Goal: Task Accomplishment & Management: Use online tool/utility

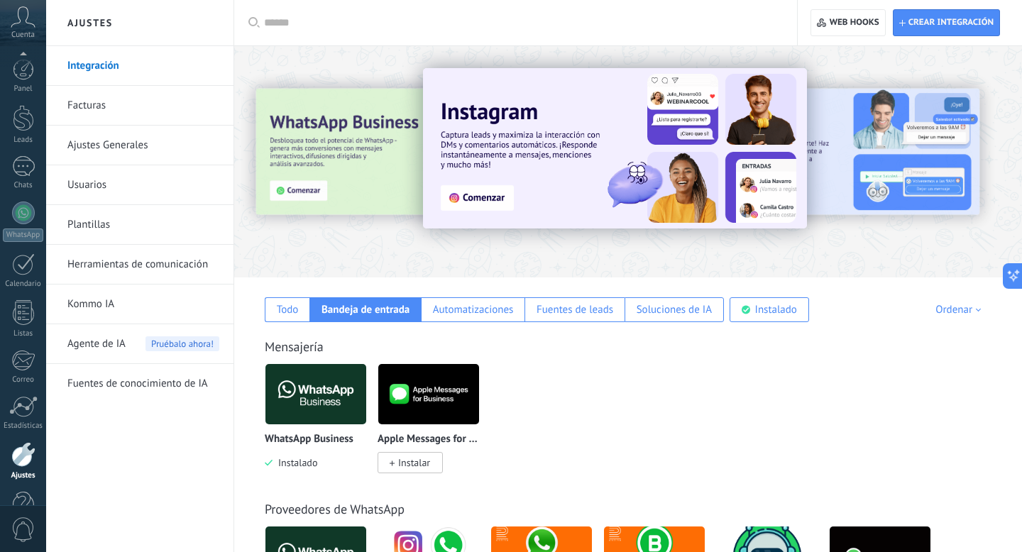
click at [309, 464] on span "Instalado" at bounding box center [295, 463] width 45 height 13
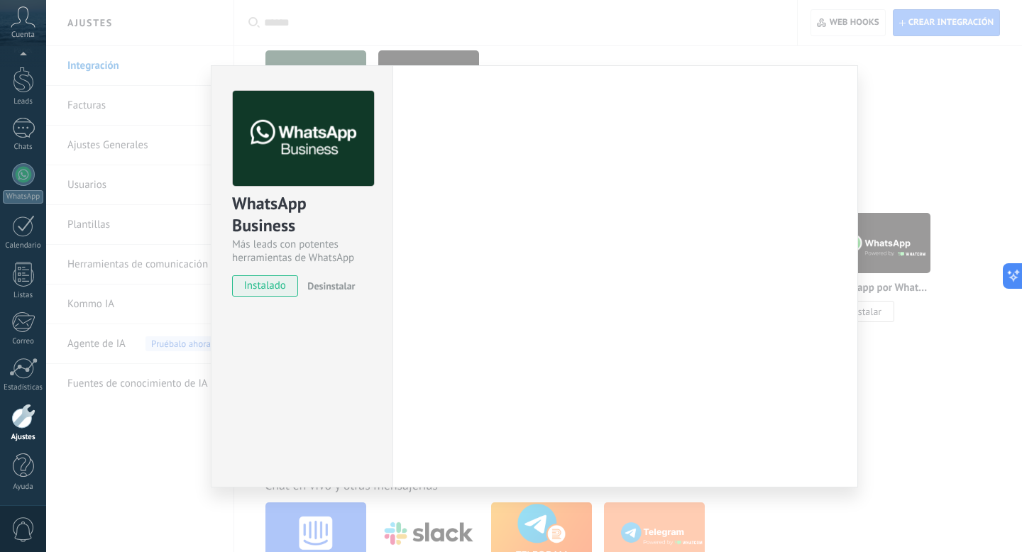
scroll to position [315, 0]
click at [334, 286] on span "Desinstalar" at bounding box center [331, 286] width 48 height 13
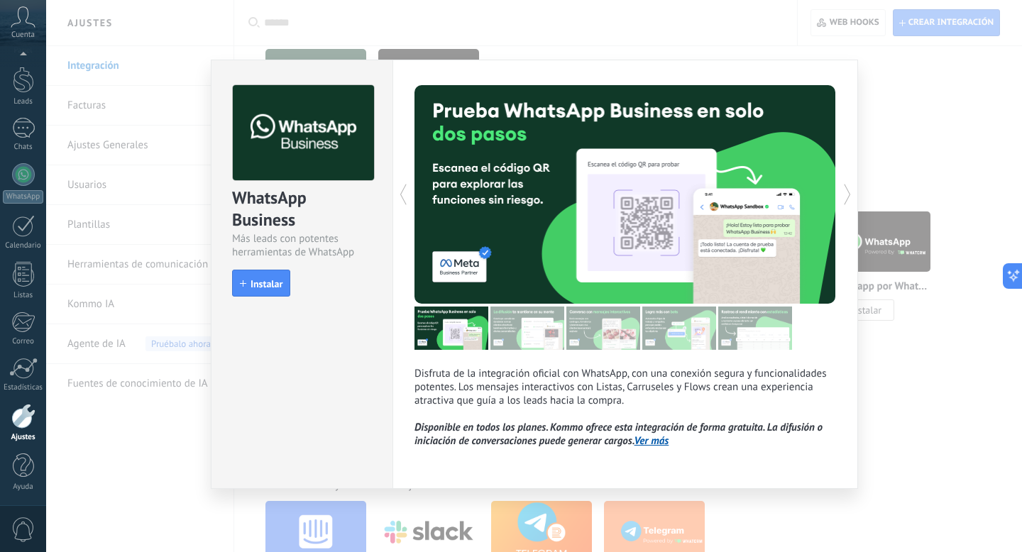
click at [884, 82] on div "WhatsApp Business Más leads con potentes herramientas de WhatsApp install Insta…" at bounding box center [534, 276] width 976 height 552
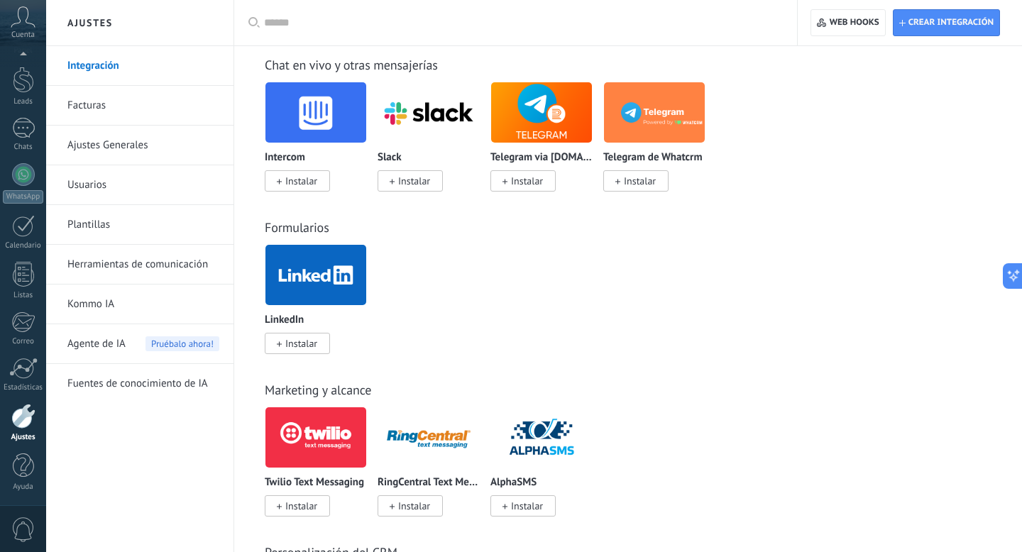
scroll to position [901, 0]
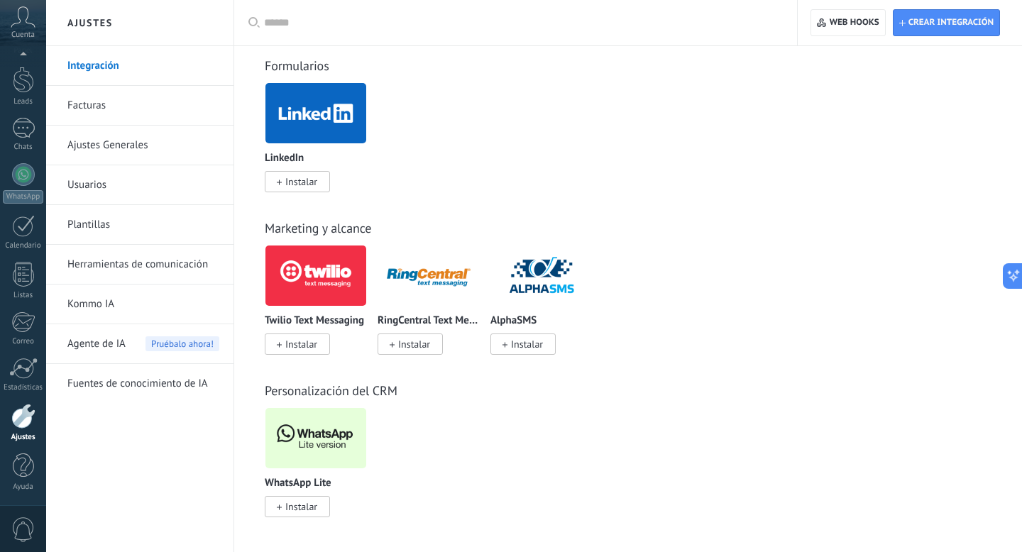
click at [300, 500] on span "Instalar" at bounding box center [297, 506] width 65 height 21
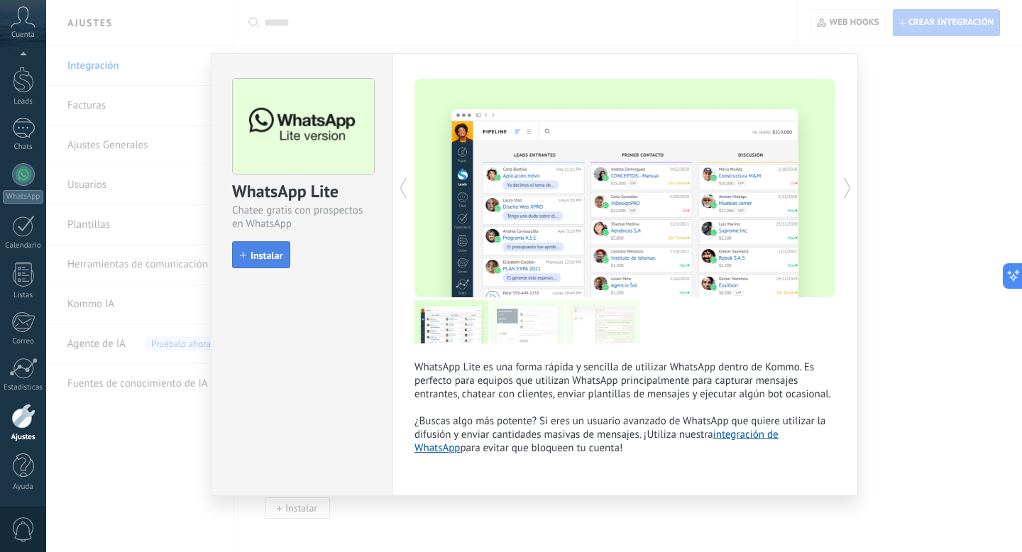
click at [270, 256] on span "Instalar" at bounding box center [267, 256] width 32 height 10
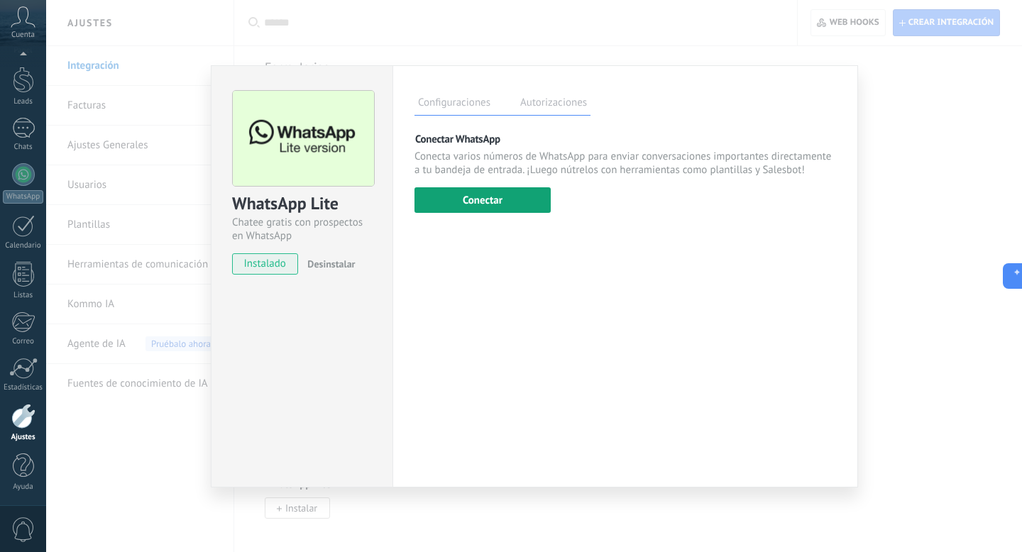
click at [510, 187] on button "Conectar" at bounding box center [483, 200] width 136 height 26
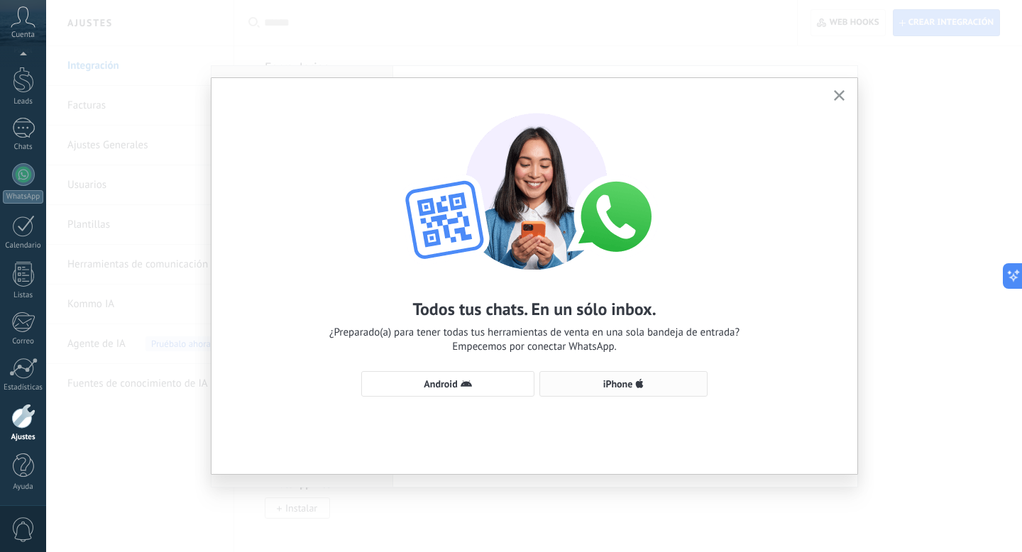
click at [611, 379] on span "iPhone" at bounding box center [619, 384] width 30 height 10
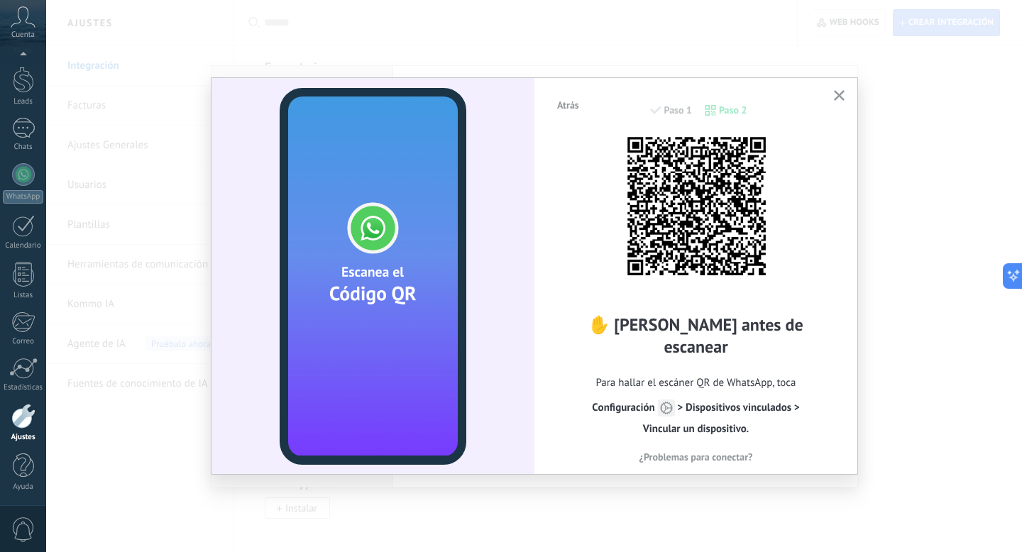
click at [843, 102] on button "button" at bounding box center [840, 96] width 18 height 19
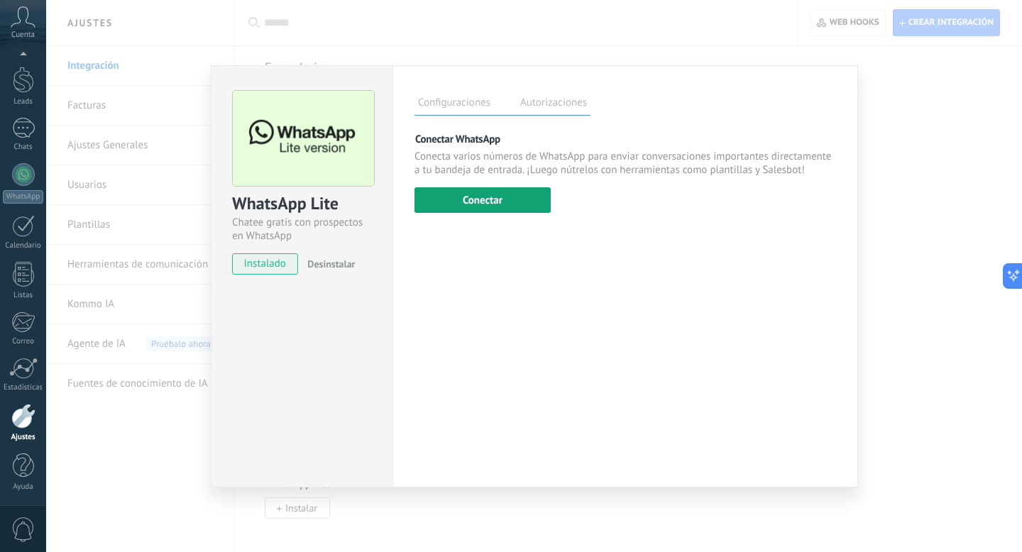
click at [491, 198] on button "Conectar" at bounding box center [483, 200] width 136 height 26
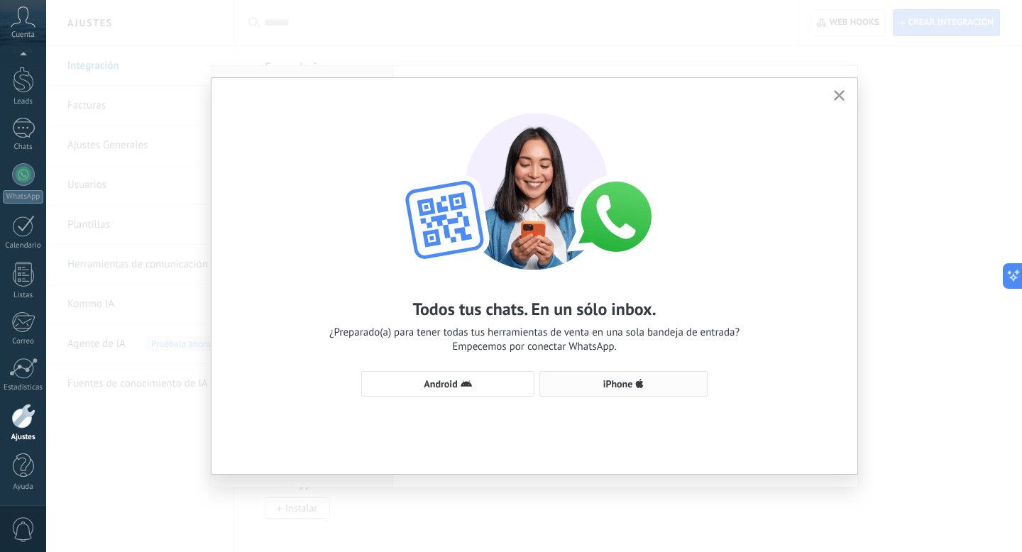
click at [584, 382] on span "iPhone" at bounding box center [623, 383] width 153 height 11
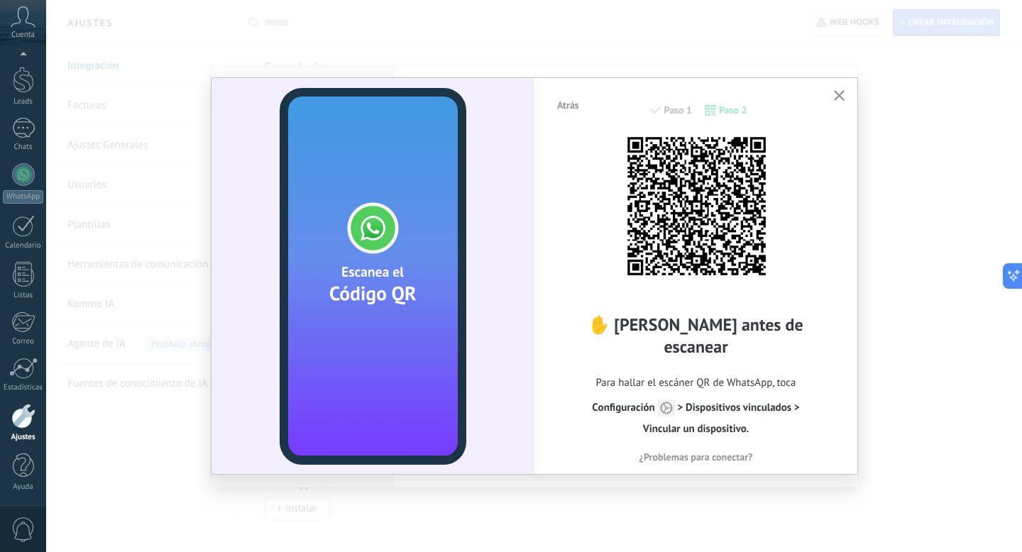
click at [736, 452] on span "¿Problemas para conectar?" at bounding box center [697, 457] width 114 height 10
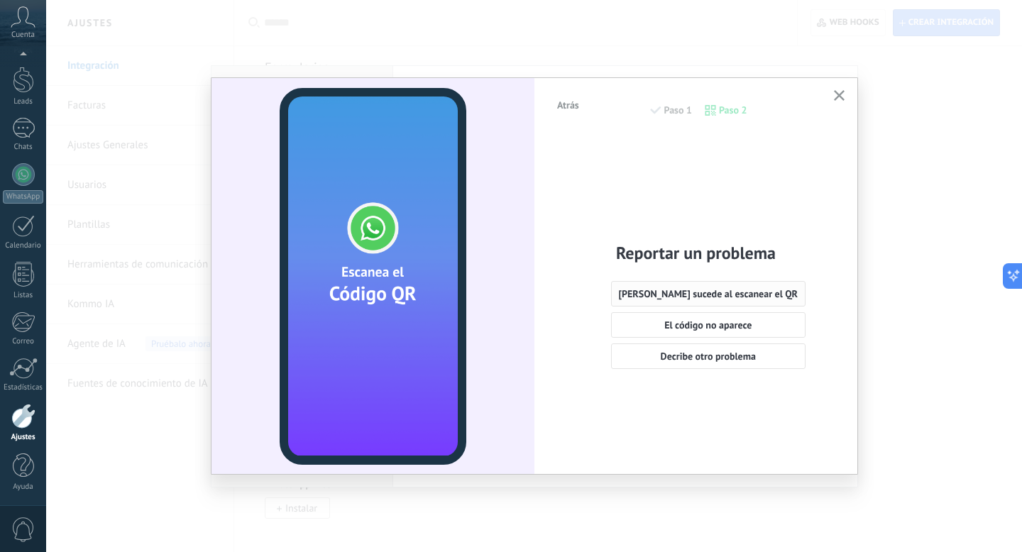
click at [684, 290] on span "[PERSON_NAME] sucede al escanear el QR" at bounding box center [709, 294] width 180 height 10
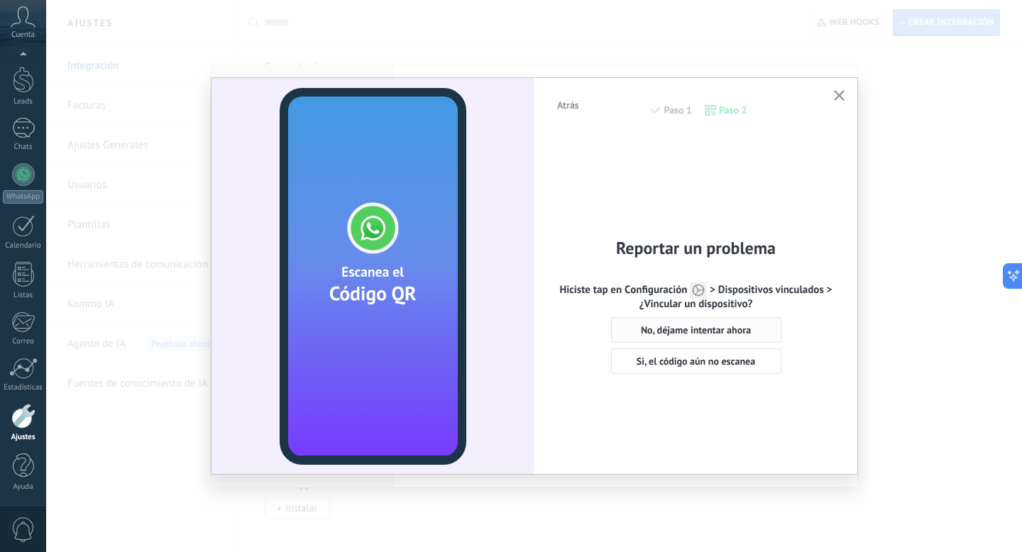
click at [703, 335] on span "No, déjame intentar ahora" at bounding box center [696, 330] width 110 height 10
